Goal: Find specific page/section: Find specific page/section

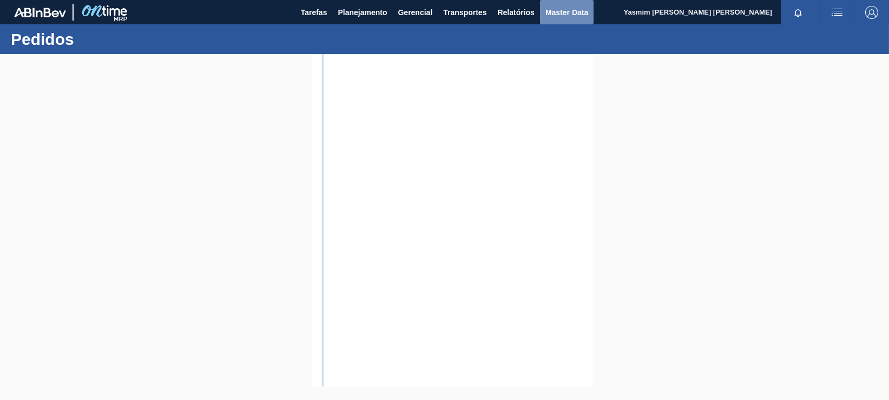
click at [587, 2] on button "Master Data" at bounding box center [567, 12] width 54 height 24
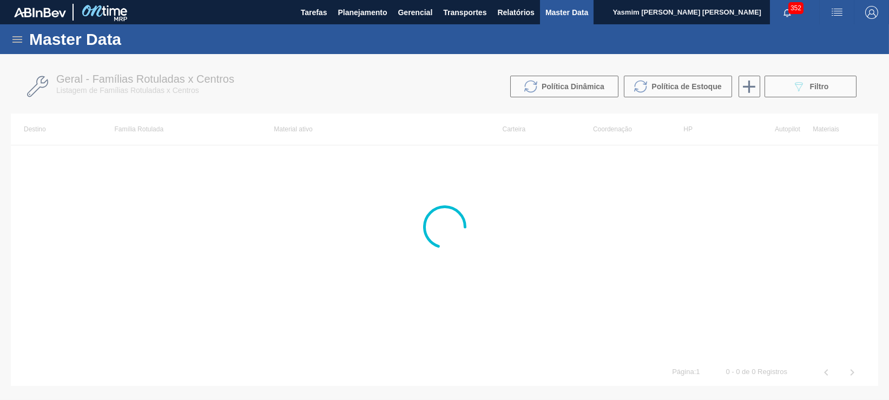
click at [23, 37] on icon at bounding box center [17, 39] width 13 height 13
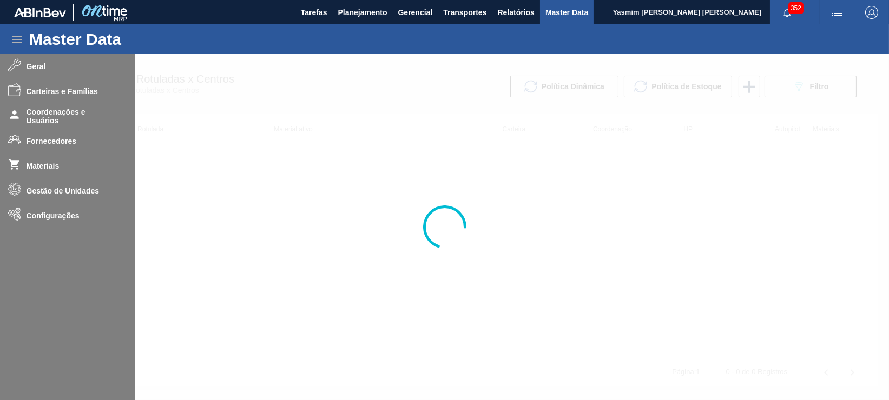
click at [48, 142] on div at bounding box center [444, 227] width 889 height 346
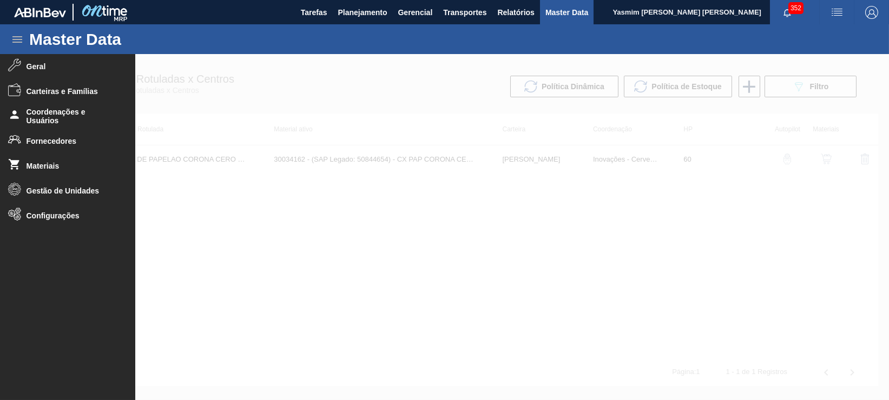
click at [48, 142] on span "Fornecedores" at bounding box center [71, 141] width 89 height 9
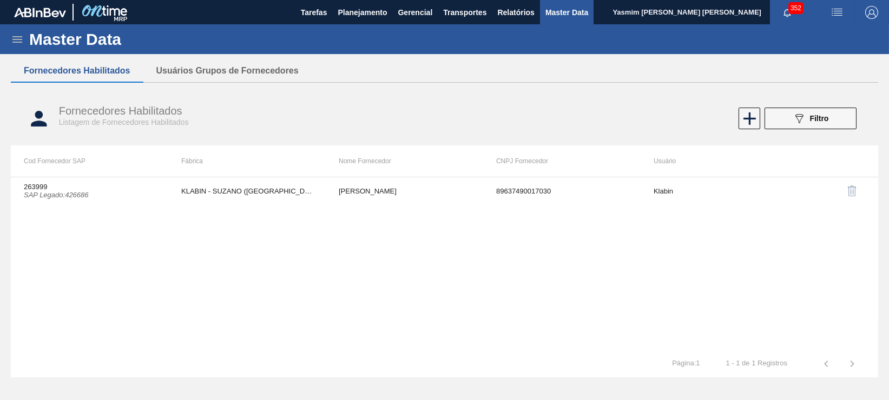
click at [822, 101] on div "Fornecedores Habilitados Listagem de Fornecedores Habilitados 089F7B8B-B2A5-4AF…" at bounding box center [444, 118] width 867 height 41
click at [818, 112] on button "089F7B8B-B2A5-4AFE-B5C0-19BA573D28AC Filtro" at bounding box center [810, 119] width 92 height 22
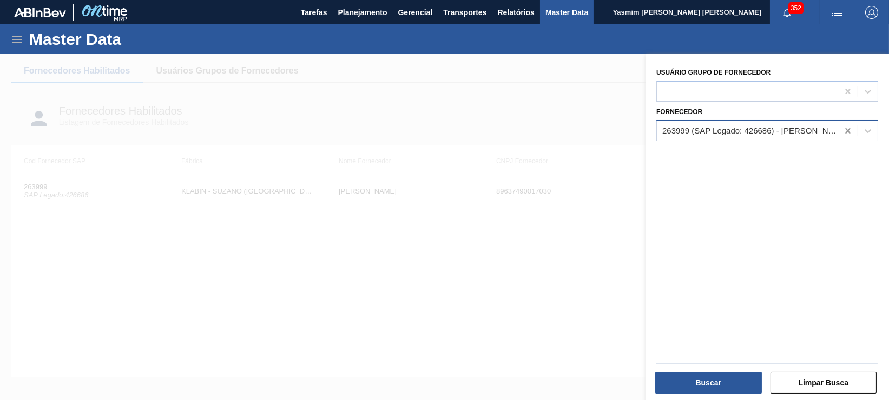
click at [852, 129] on div at bounding box center [847, 130] width 19 height 19
paste input "0000280665"
click at [768, 155] on div "No options" at bounding box center [767, 157] width 222 height 18
drag, startPoint x: 681, startPoint y: 126, endPoint x: 467, endPoint y: 135, distance: 214.9
click at [645, 135] on div "089F7B8B-B2A5-4AFE-B5C0-19BA573D28AC Created with sketchtool. Usuário Grupo de …" at bounding box center [766, 254] width 243 height 400
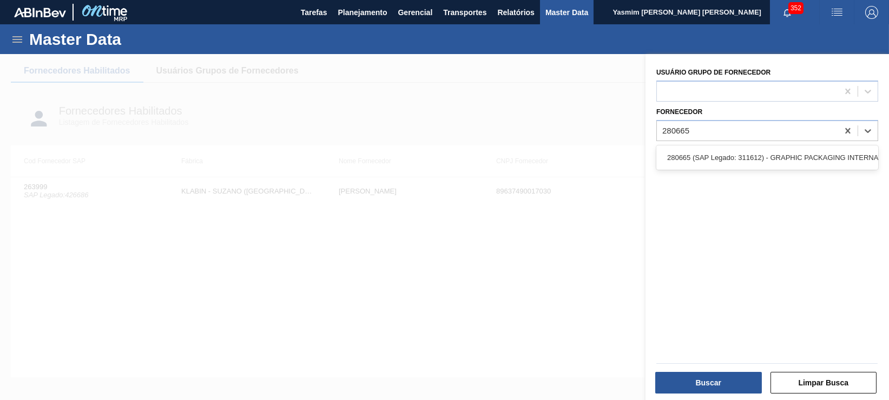
type input "280665"
click at [709, 143] on div "Usuário Grupo de Fornecedor Fornecedor option 280665 (SAP Legado: 311612) - GRA…" at bounding box center [766, 228] width 243 height 349
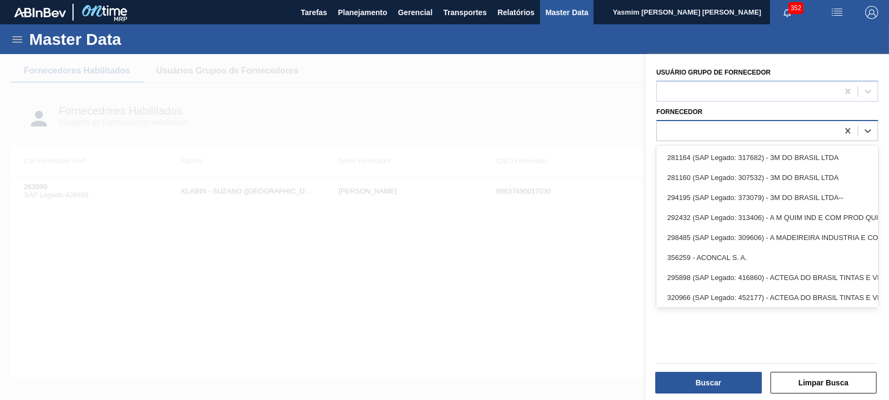
click at [711, 129] on div at bounding box center [747, 131] width 181 height 16
paste input "0000280665"
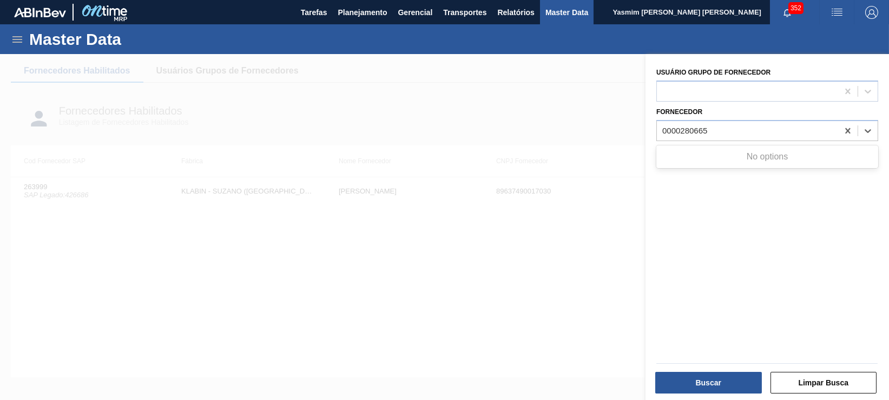
drag, startPoint x: 664, startPoint y: 129, endPoint x: 521, endPoint y: 123, distance: 143.4
click at [645, 123] on div "089F7B8B-B2A5-4AFE-B5C0-19BA573D28AC Created with sketchtool. Usuário Grupo de …" at bounding box center [766, 254] width 243 height 400
type input "280665"
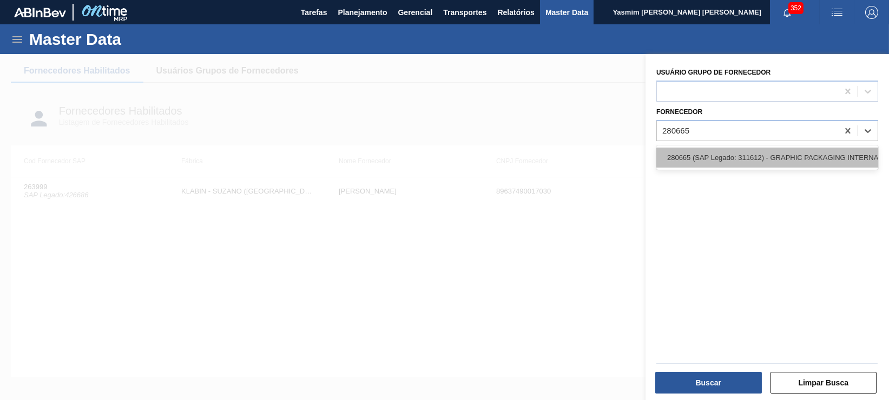
click at [793, 159] on div "280665 (SAP Legado: 311612) - GRAPHIC PACKAGING INTERNATIONAL DO" at bounding box center [767, 158] width 222 height 20
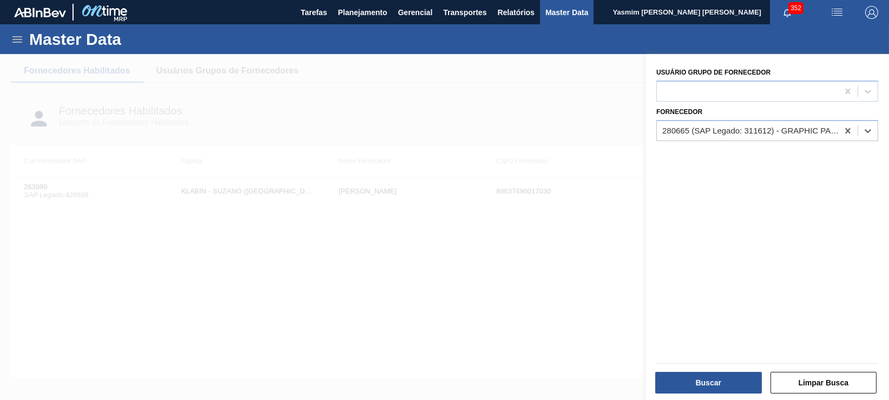
click at [710, 394] on div "Buscar" at bounding box center [709, 383] width 115 height 24
click at [707, 382] on button "Buscar" at bounding box center [708, 383] width 107 height 22
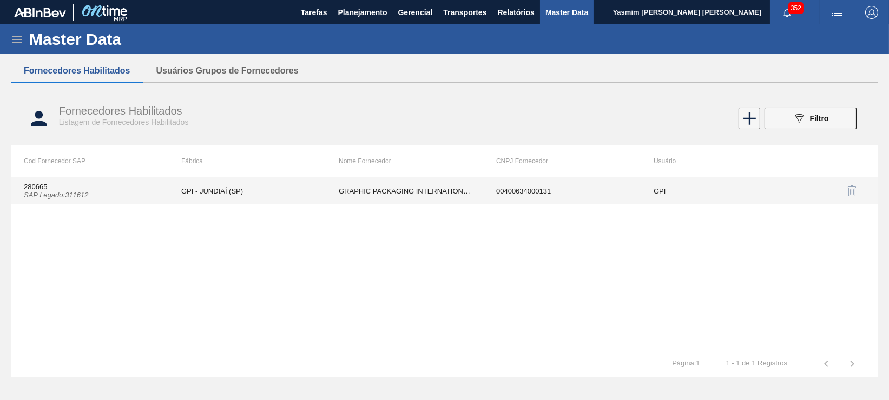
click at [386, 194] on td "GRAPHIC PACKAGING INTERNATIONAL DO" at bounding box center [404, 190] width 157 height 27
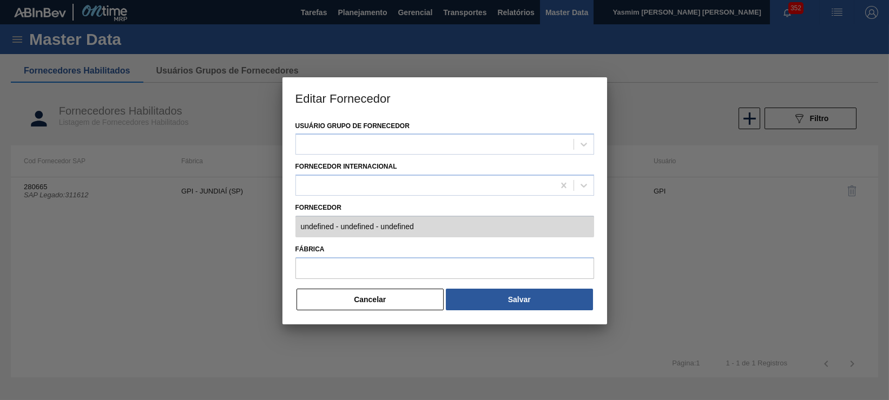
type input "280665 (SAP Legado: 311612) - GRAPHIC PACKAGING INTERNATIONAL DO - 004006340001…"
type input "GPI - JUNDIAÍ (SP)"
click at [368, 310] on div "Cancelar Salvar" at bounding box center [444, 300] width 299 height 24
click at [383, 295] on button "Cancelar" at bounding box center [370, 300] width 148 height 22
